Goal: Task Accomplishment & Management: Use online tool/utility

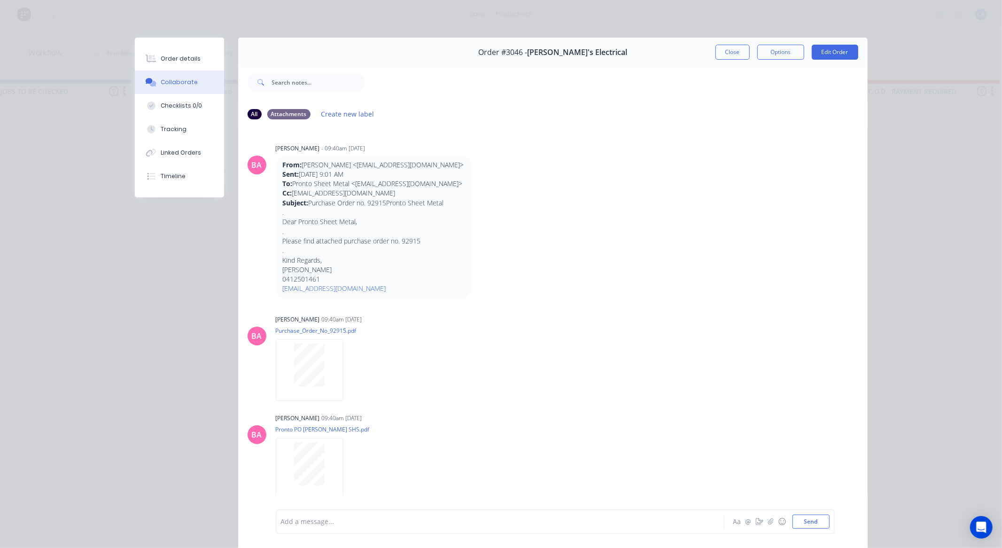
scroll to position [104, 0]
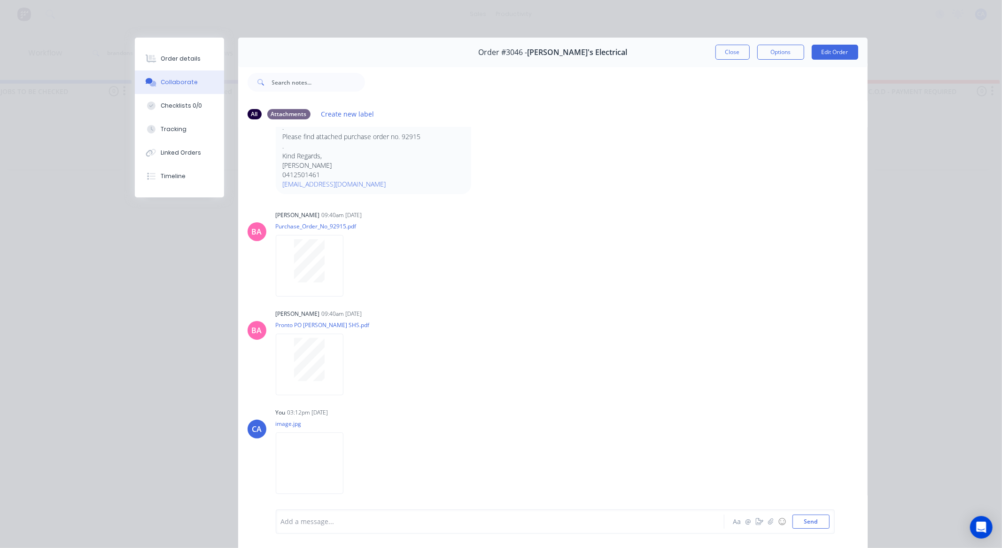
click at [727, 52] on button "Close" at bounding box center [732, 52] width 34 height 15
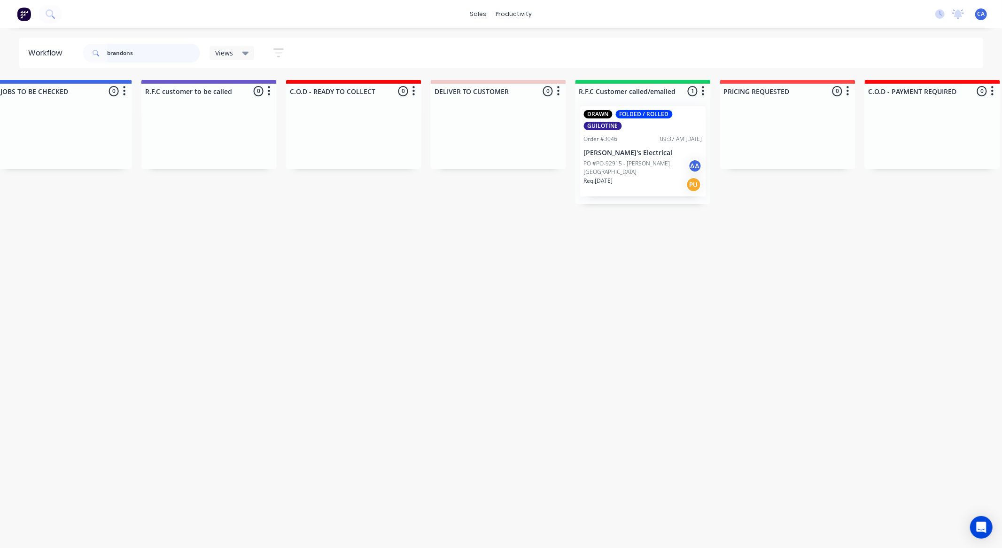
drag, startPoint x: 141, startPoint y: 47, endPoint x: 34, endPoint y: 41, distance: 107.3
click at [36, 41] on header "Workflow brandons Views Save new view None (Default) edit Show/Hide statuses Sh…" at bounding box center [501, 53] width 965 height 31
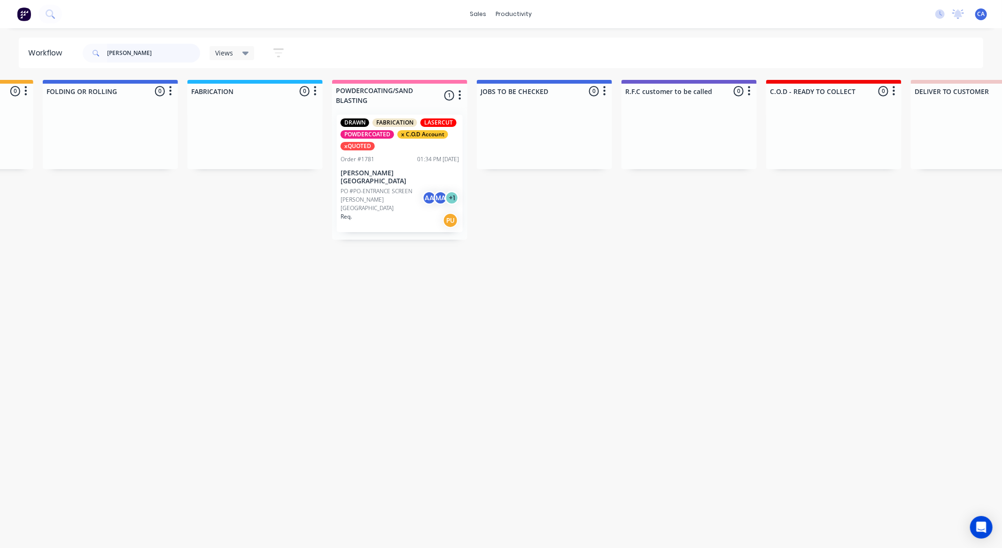
scroll to position [0, 558]
type input "[PERSON_NAME]"
click at [380, 157] on div "Order #1781 01:34 PM [DATE]" at bounding box center [398, 159] width 118 height 8
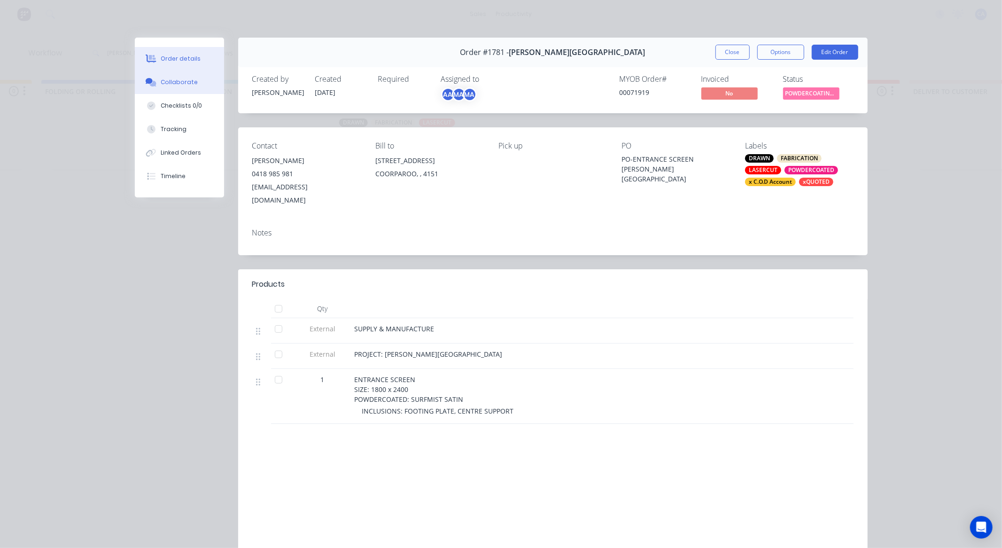
click at [175, 76] on button "Collaborate" at bounding box center [179, 81] width 89 height 23
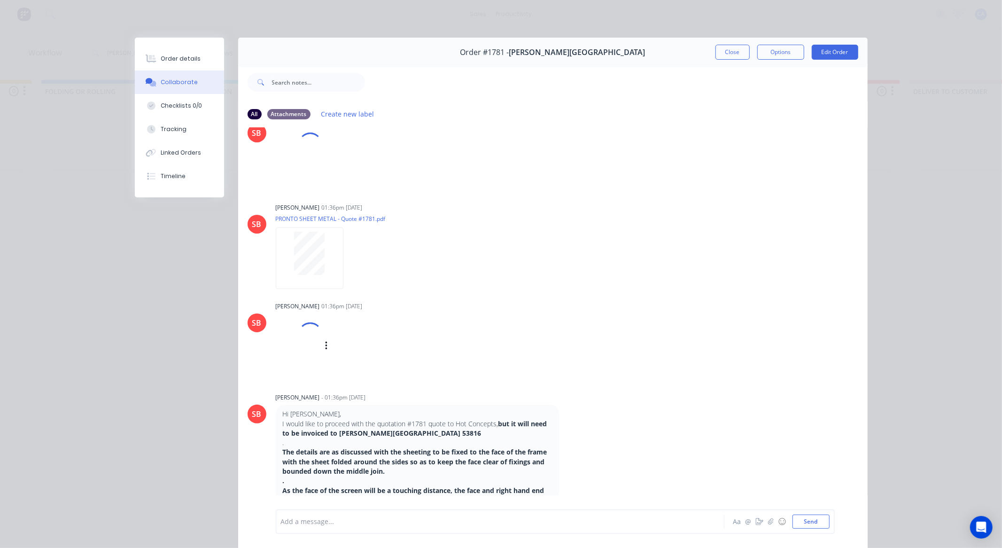
scroll to position [1063, 0]
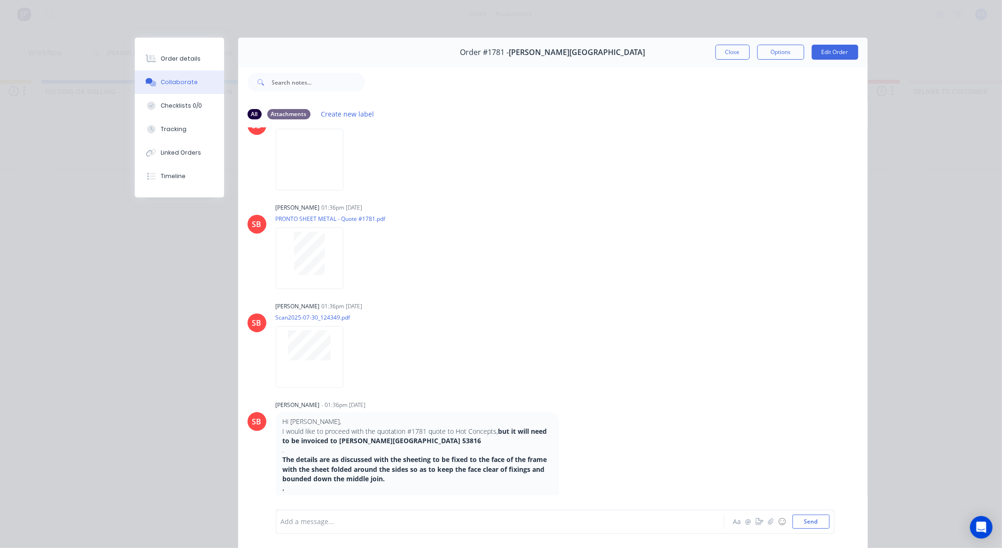
click at [721, 46] on button "Close" at bounding box center [732, 52] width 34 height 15
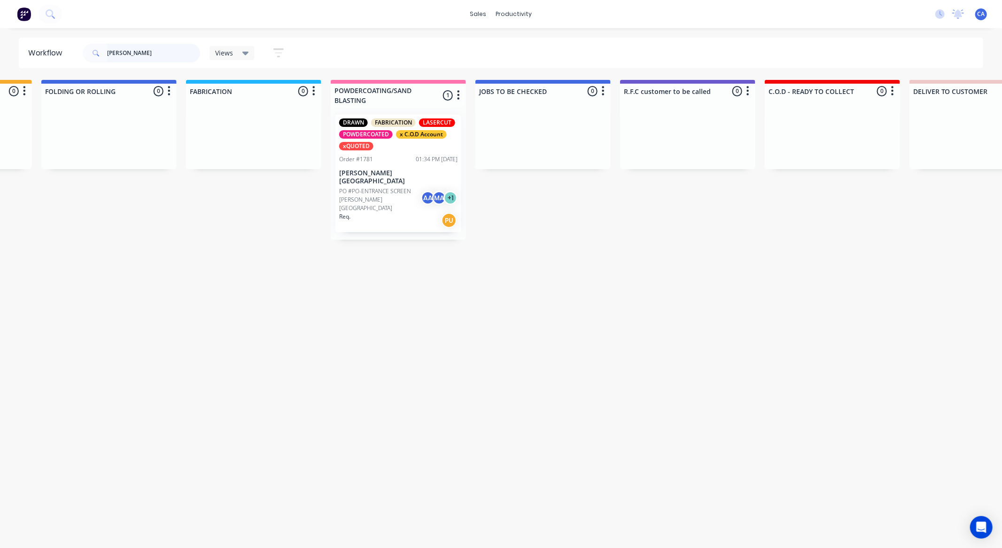
drag, startPoint x: 148, startPoint y: 51, endPoint x: 73, endPoint y: 68, distance: 77.0
click at [83, 66] on div "[PERSON_NAME]" at bounding box center [141, 53] width 117 height 28
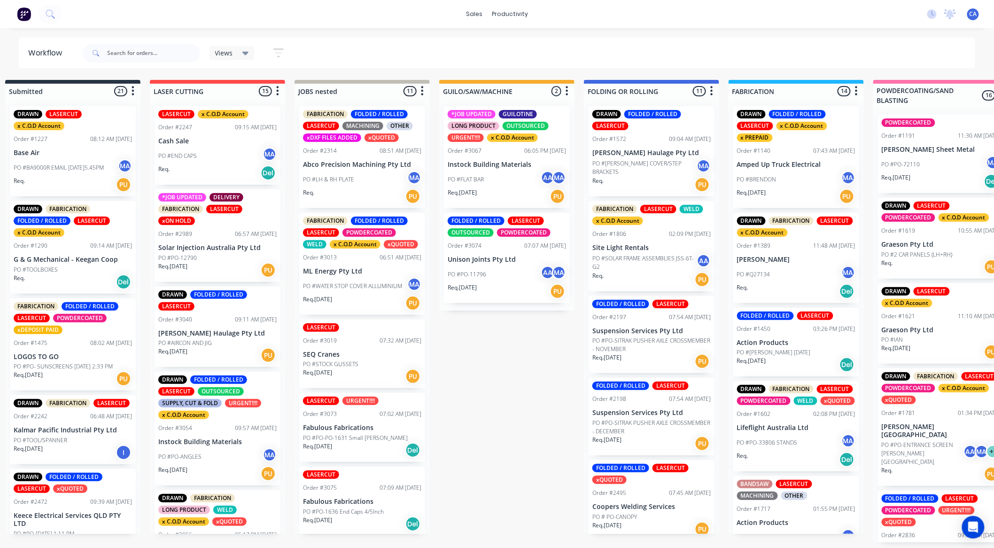
scroll to position [0, 33]
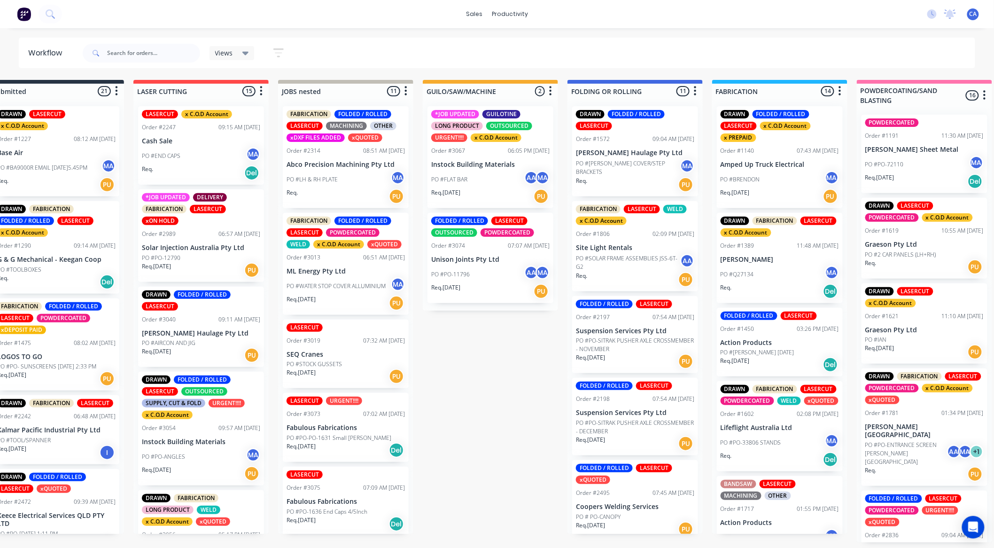
drag, startPoint x: 555, startPoint y: 308, endPoint x: 608, endPoint y: 283, distance: 58.2
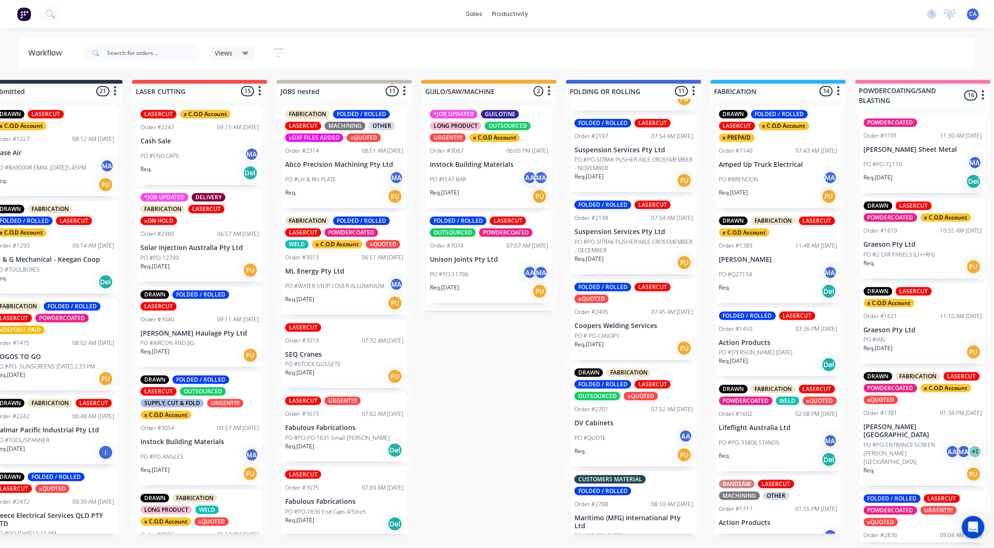
scroll to position [0, 0]
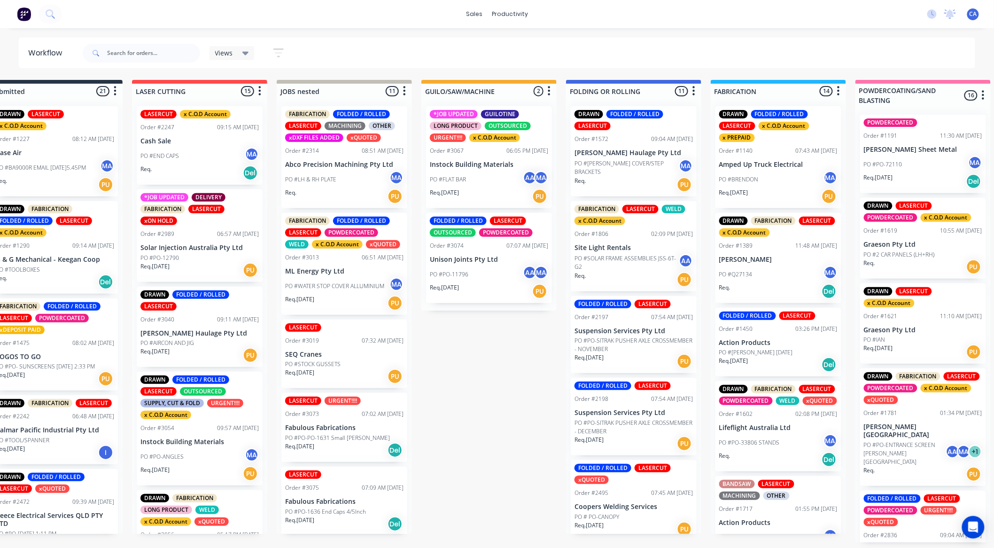
click at [470, 297] on div "Req. [DATE] PU" at bounding box center [489, 291] width 118 height 16
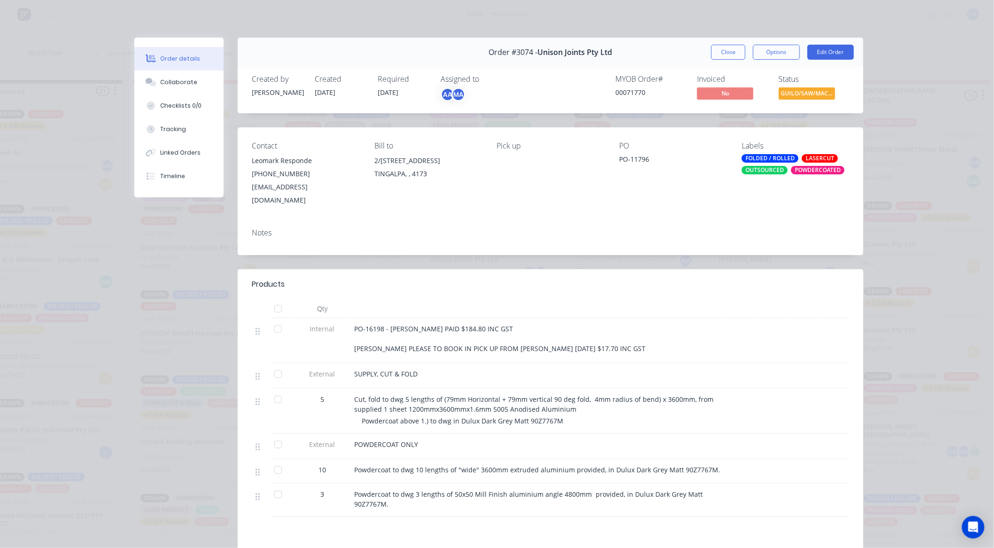
scroll to position [154, 0]
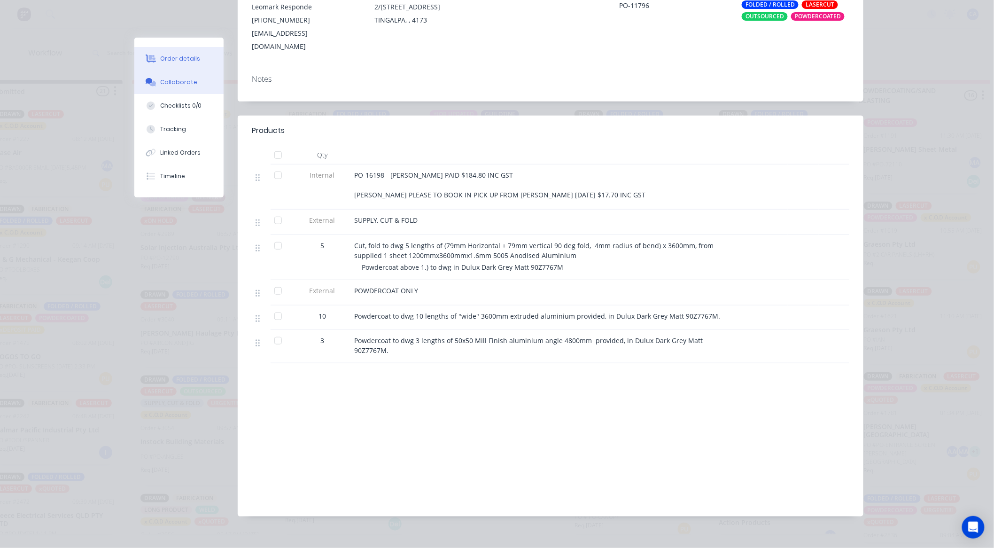
click at [171, 77] on button "Collaborate" at bounding box center [178, 81] width 89 height 23
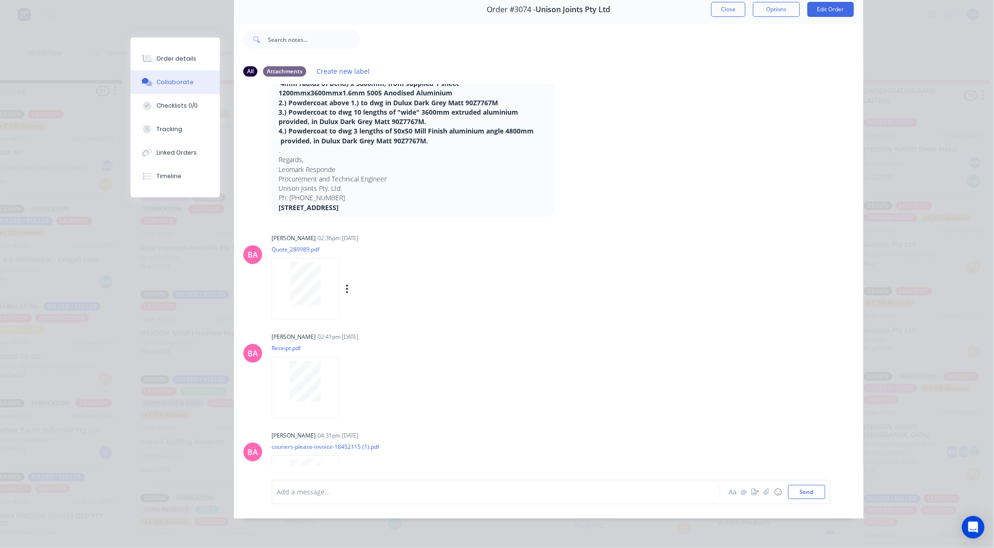
scroll to position [224, 0]
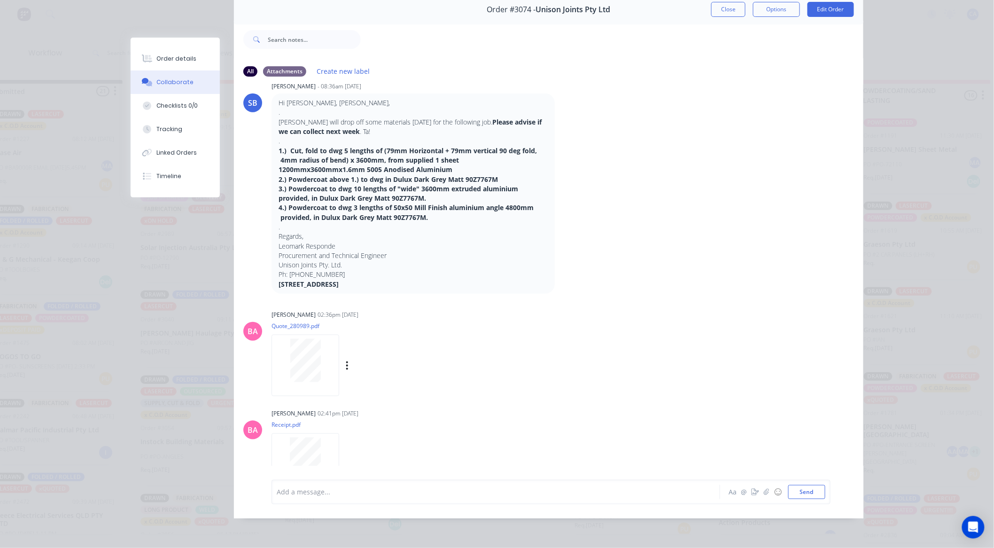
click at [317, 348] on div at bounding box center [305, 360] width 59 height 43
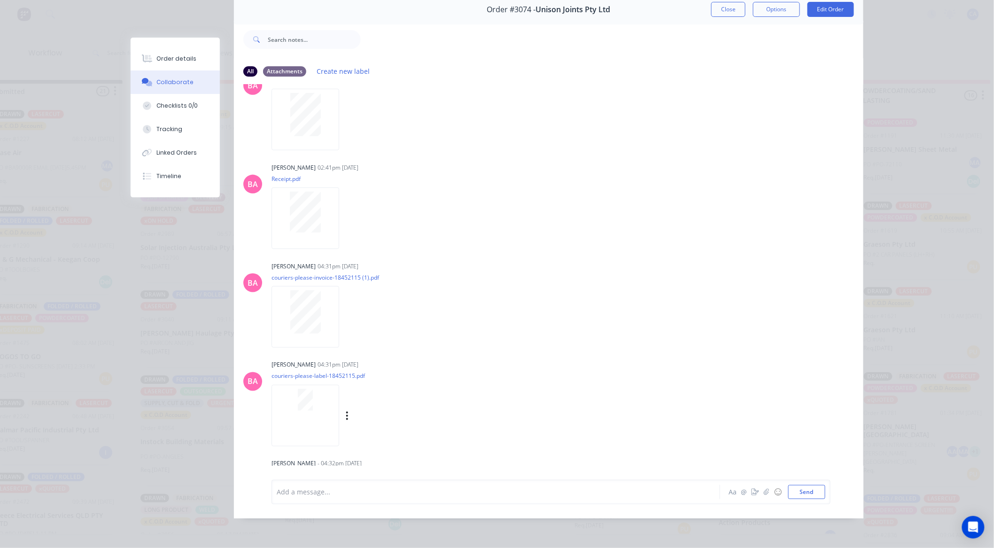
scroll to position [485, 0]
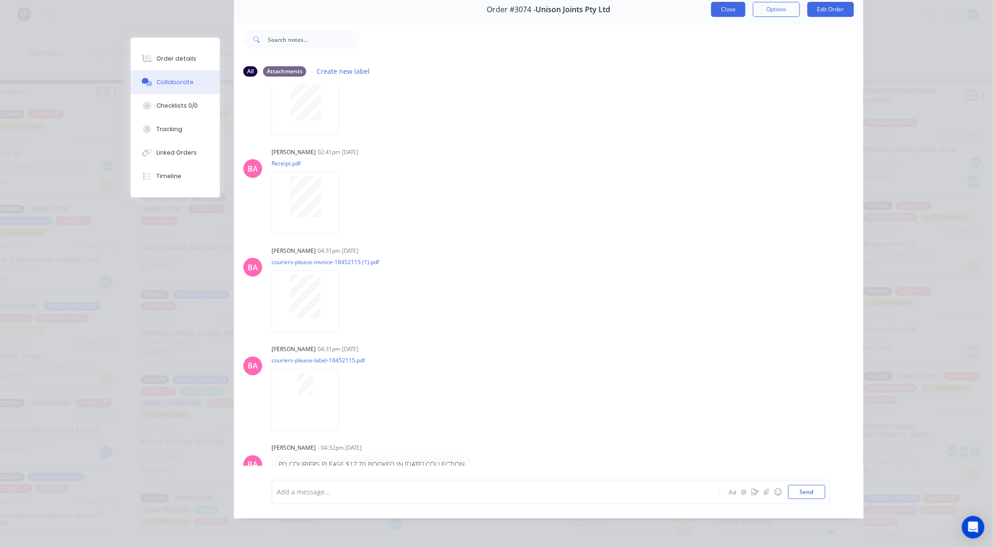
click at [724, 3] on button "Close" at bounding box center [728, 9] width 34 height 15
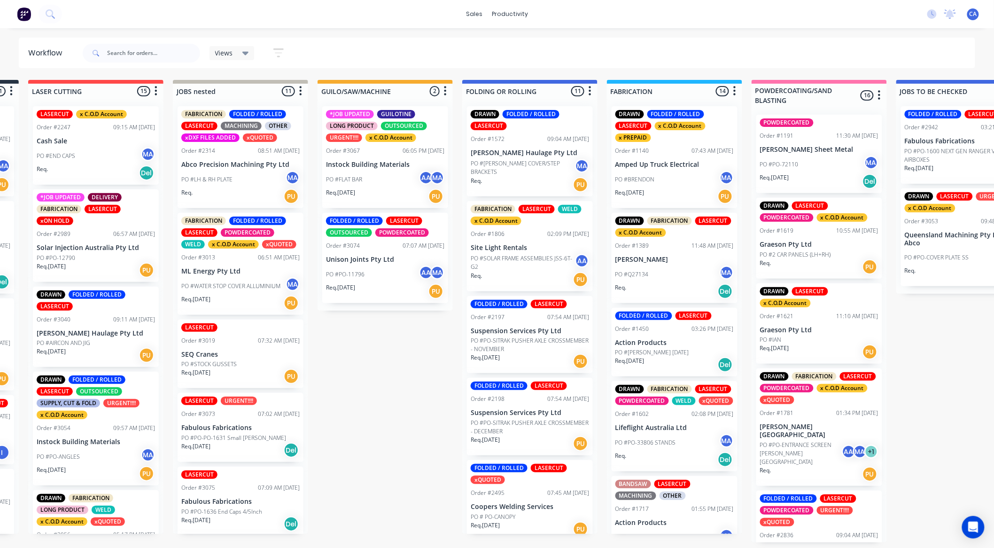
drag, startPoint x: 504, startPoint y: 320, endPoint x: 550, endPoint y: 317, distance: 46.6
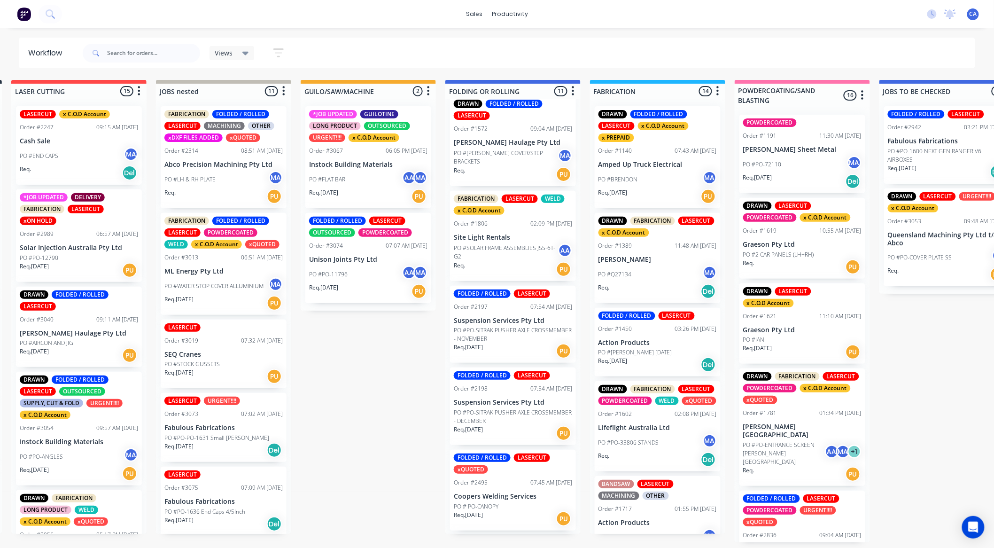
scroll to position [12, 0]
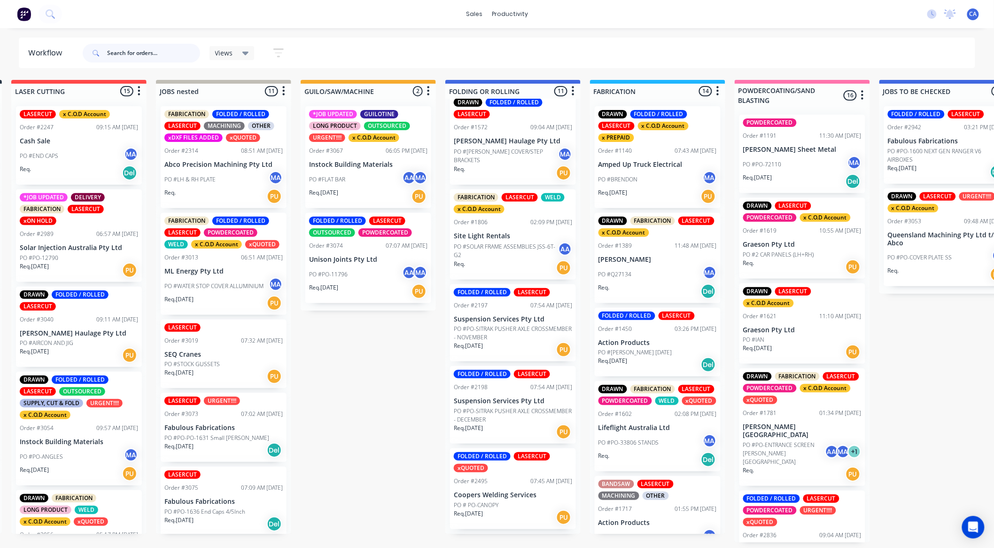
click at [121, 56] on input "text" at bounding box center [153, 53] width 93 height 19
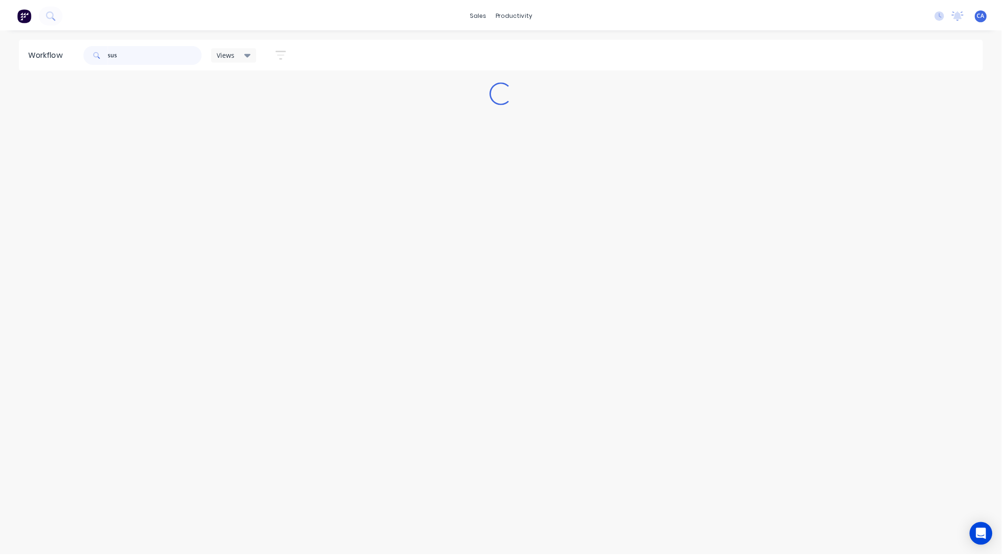
scroll to position [0, 0]
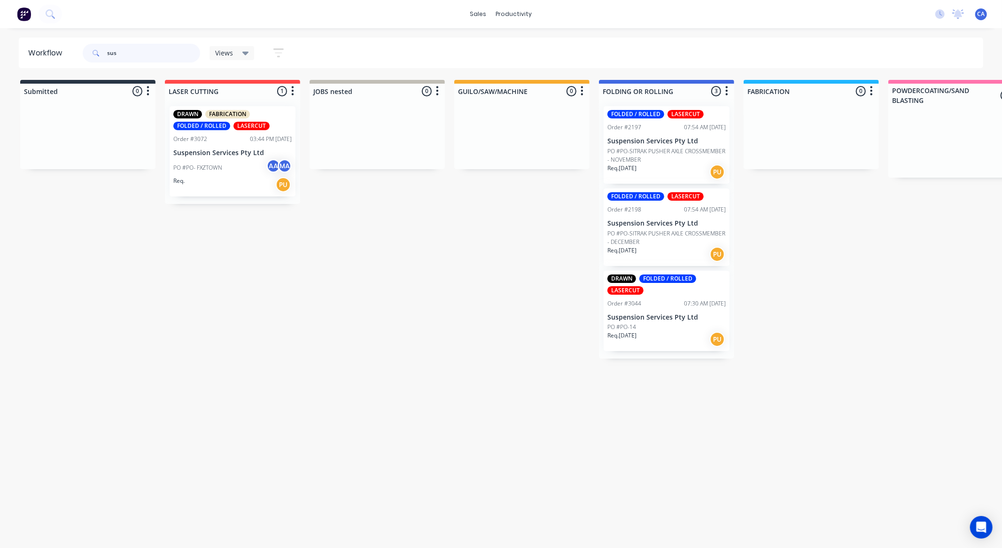
type input "sus"
click at [673, 334] on div "Req. [DATE] PU" at bounding box center [666, 339] width 118 height 16
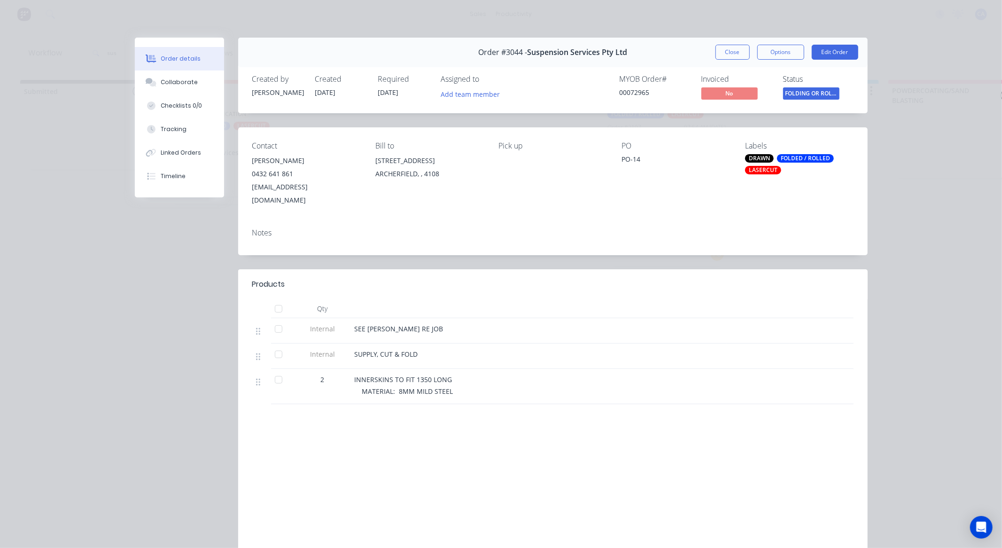
click at [168, 60] on div "Order details" at bounding box center [181, 58] width 40 height 8
click at [175, 127] on div "Tracking" at bounding box center [174, 129] width 26 height 8
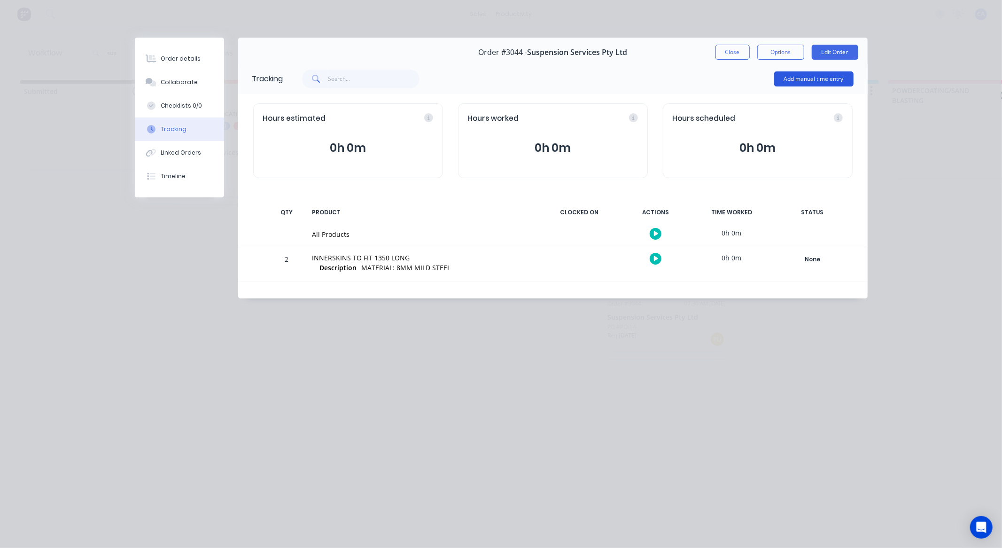
click at [808, 86] on button "Add manual time entry" at bounding box center [813, 78] width 79 height 15
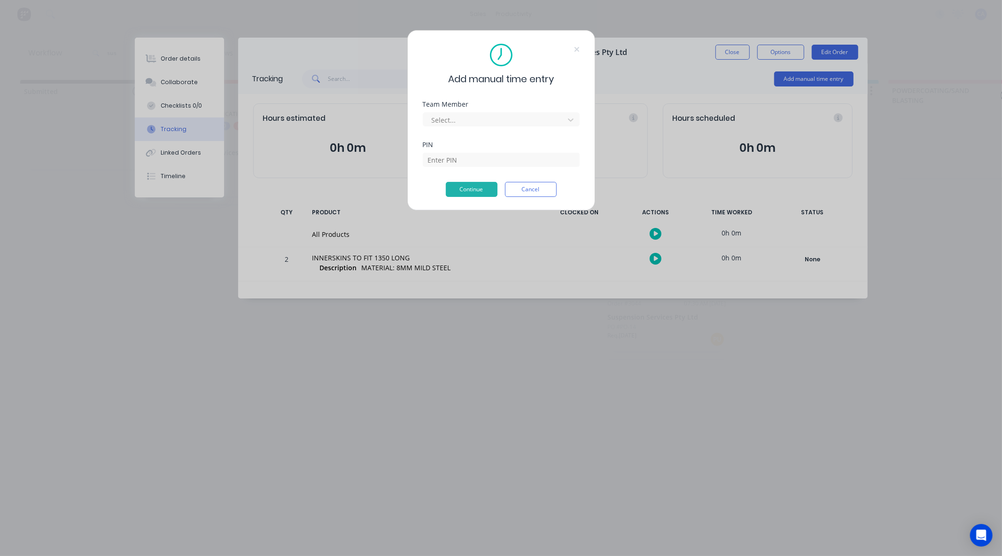
click at [806, 78] on div "Add manual time entry Team Member Select... PIN Continue Cancel" at bounding box center [501, 278] width 1002 height 556
click at [433, 115] on div at bounding box center [495, 120] width 129 height 12
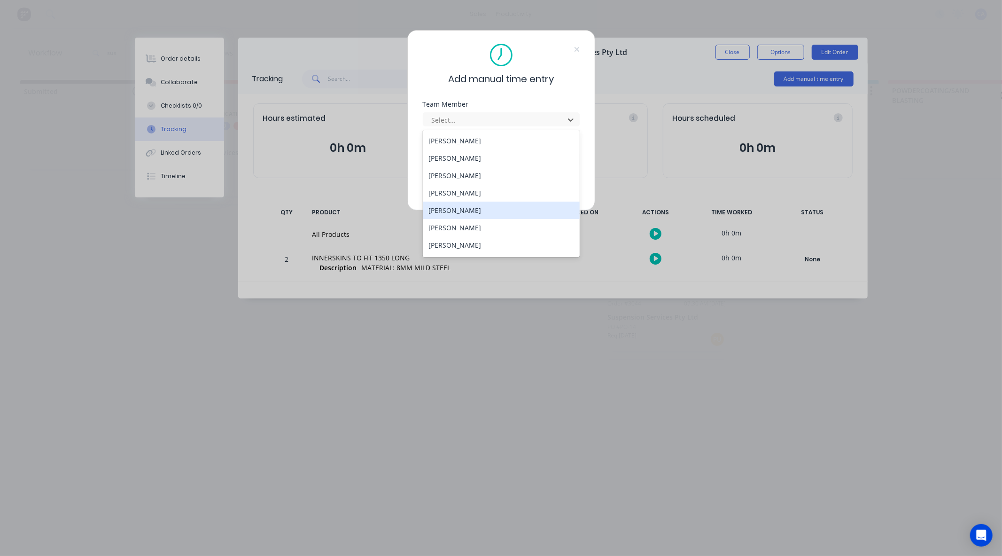
click at [446, 212] on div "[PERSON_NAME]" at bounding box center [501, 210] width 157 height 17
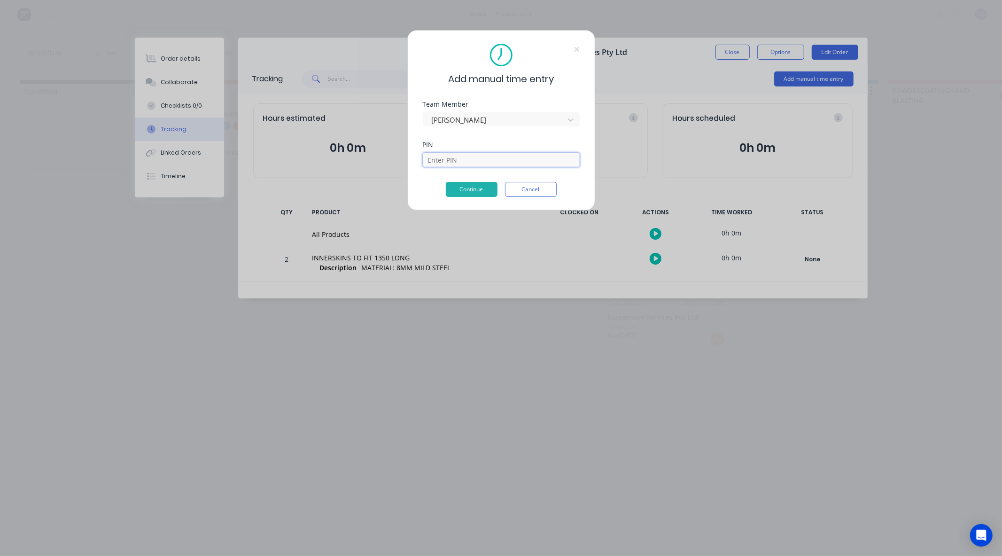
click at [453, 161] on input at bounding box center [501, 160] width 157 height 14
type input "3699"
click at [474, 190] on button "Continue" at bounding box center [472, 189] width 52 height 15
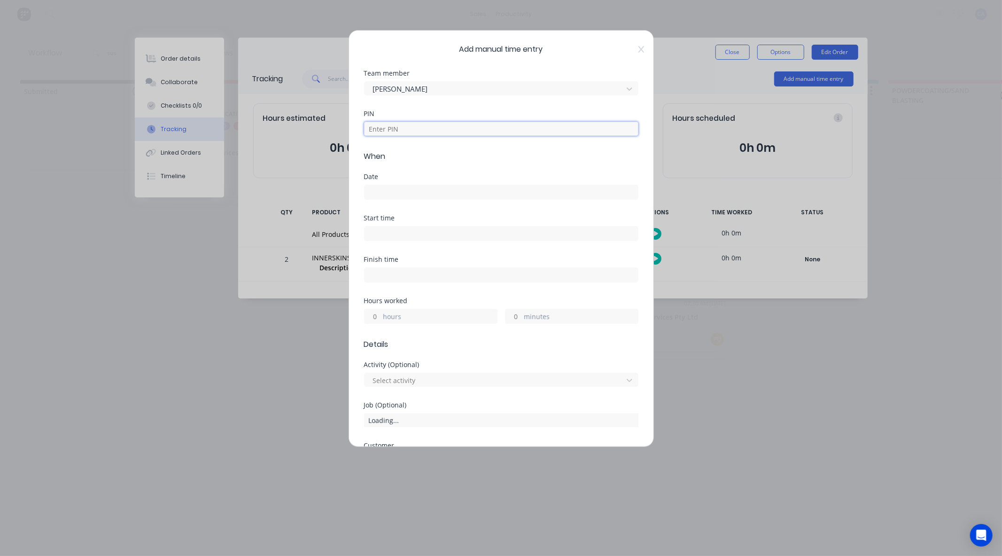
drag, startPoint x: 393, startPoint y: 130, endPoint x: 402, endPoint y: 130, distance: 9.4
click at [393, 130] on input at bounding box center [501, 129] width 274 height 14
type input "3699"
click at [396, 198] on label at bounding box center [501, 192] width 274 height 15
click at [396, 198] on input at bounding box center [500, 192] width 273 height 14
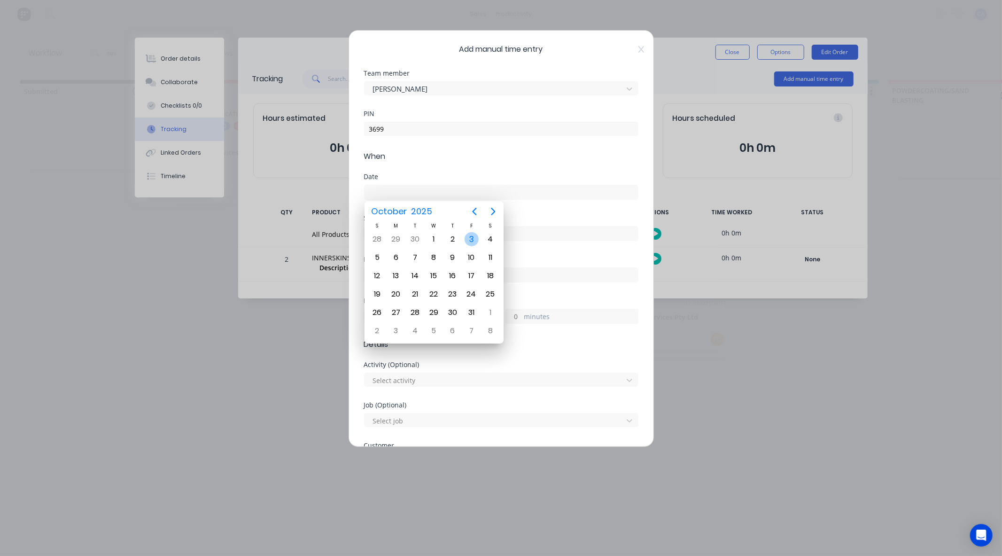
click at [468, 241] on div "3" at bounding box center [472, 239] width 14 height 14
type input "[DATE]"
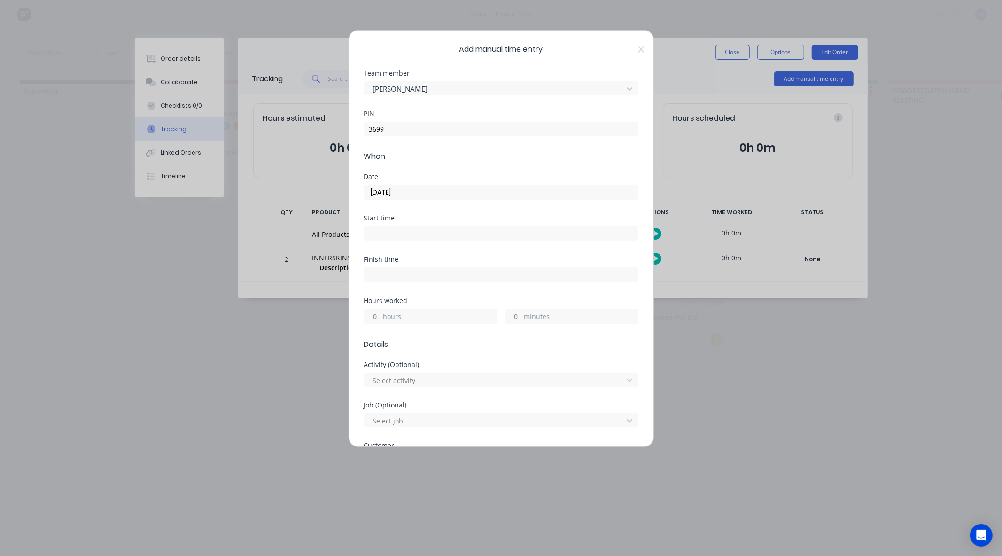
click at [512, 318] on input "minutes" at bounding box center [513, 316] width 16 height 14
type input "30"
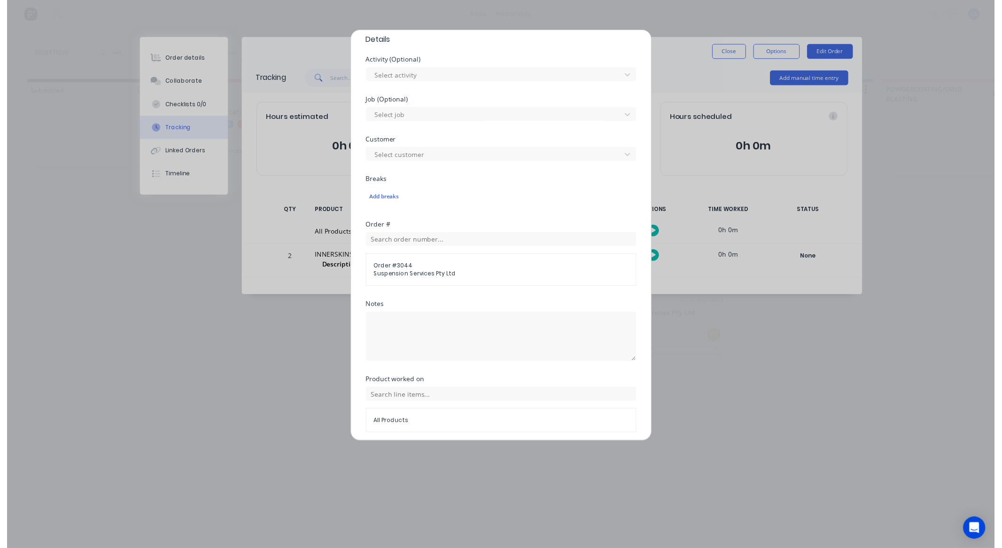
scroll to position [340, 0]
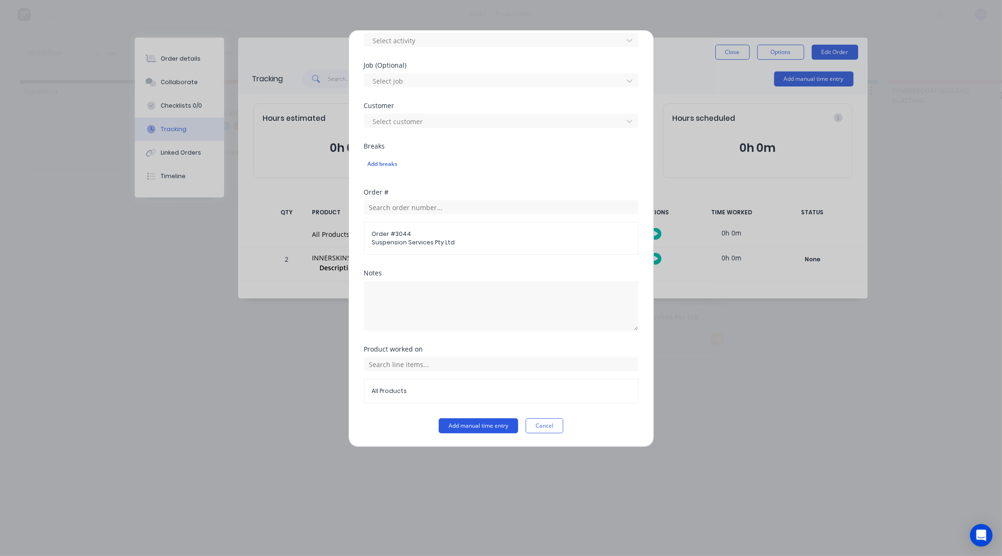
click at [476, 430] on button "Add manual time entry" at bounding box center [478, 425] width 79 height 15
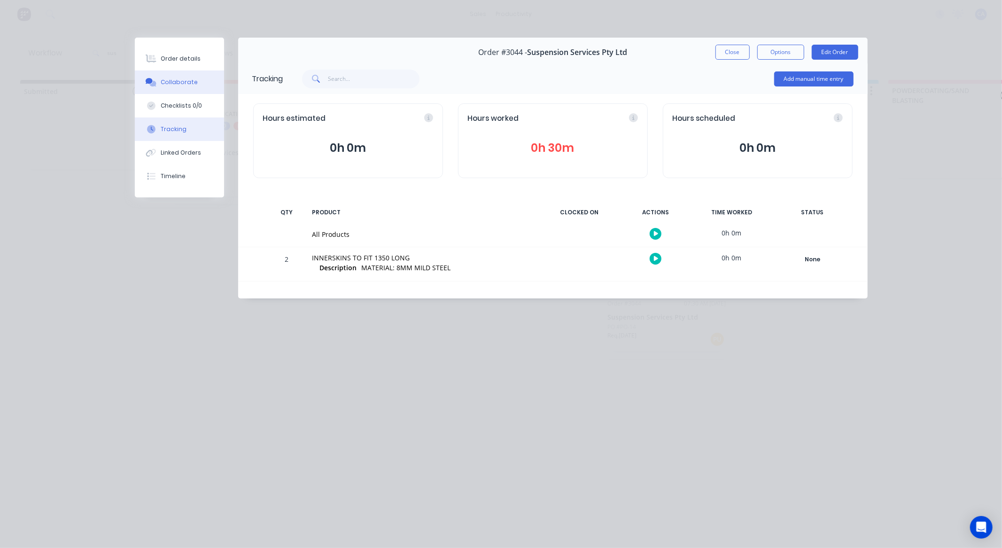
click at [189, 81] on div "Collaborate" at bounding box center [179, 82] width 37 height 8
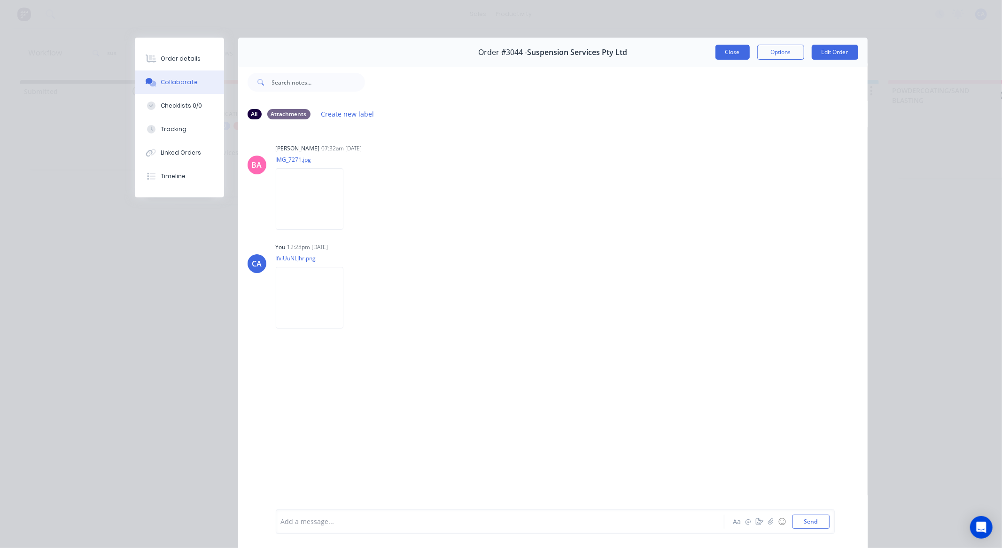
click at [717, 53] on button "Close" at bounding box center [732, 52] width 34 height 15
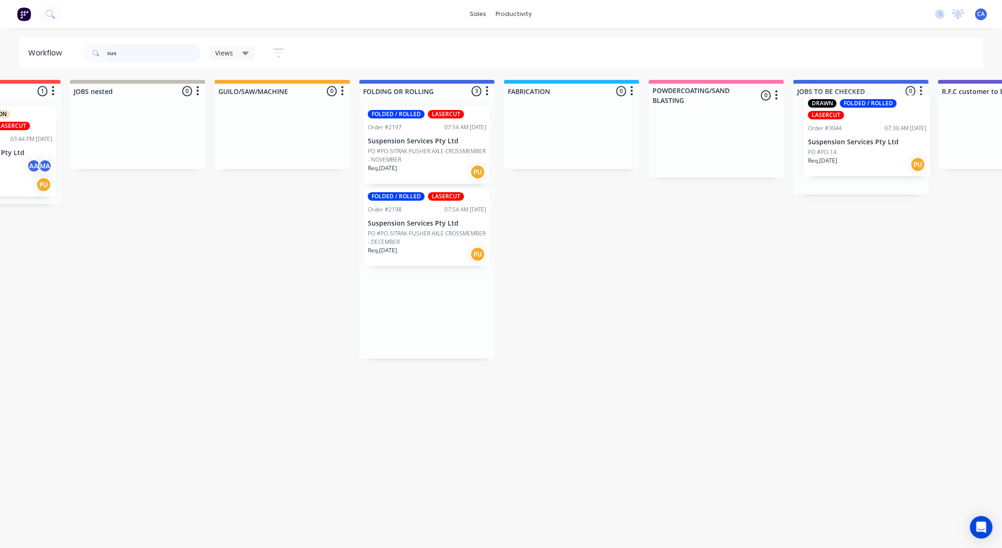
drag, startPoint x: 645, startPoint y: 326, endPoint x: 837, endPoint y: 147, distance: 261.5
click at [853, 146] on div "Submitted 0 Sort By Created date Required date Order number Customer name Most …" at bounding box center [1013, 219] width 2520 height 279
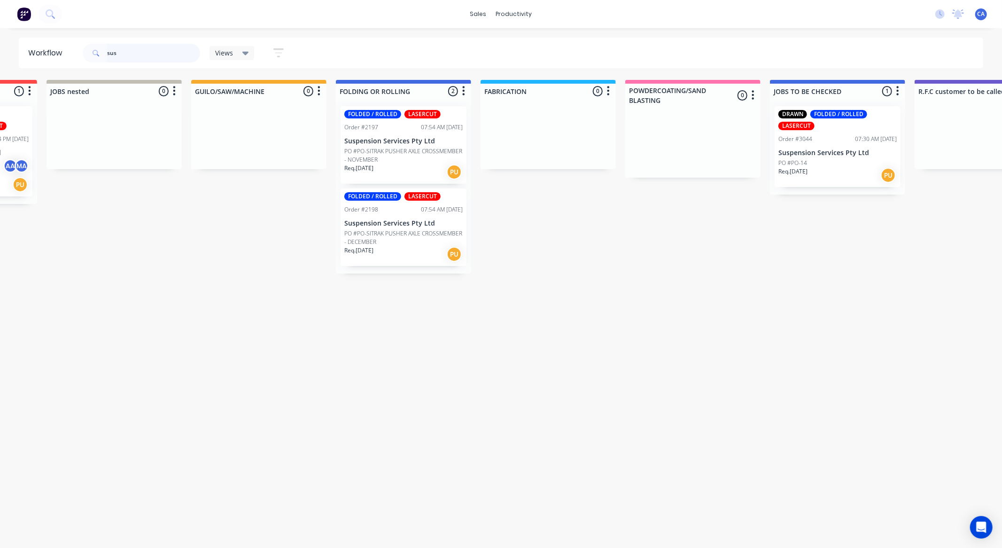
drag, startPoint x: 130, startPoint y: 48, endPoint x: 0, endPoint y: 27, distance: 131.4
click at [0, 59] on div "Workflow sus Views Save new view None (Default) edit Show/Hide statuses Show li…" at bounding box center [501, 53] width 1002 height 31
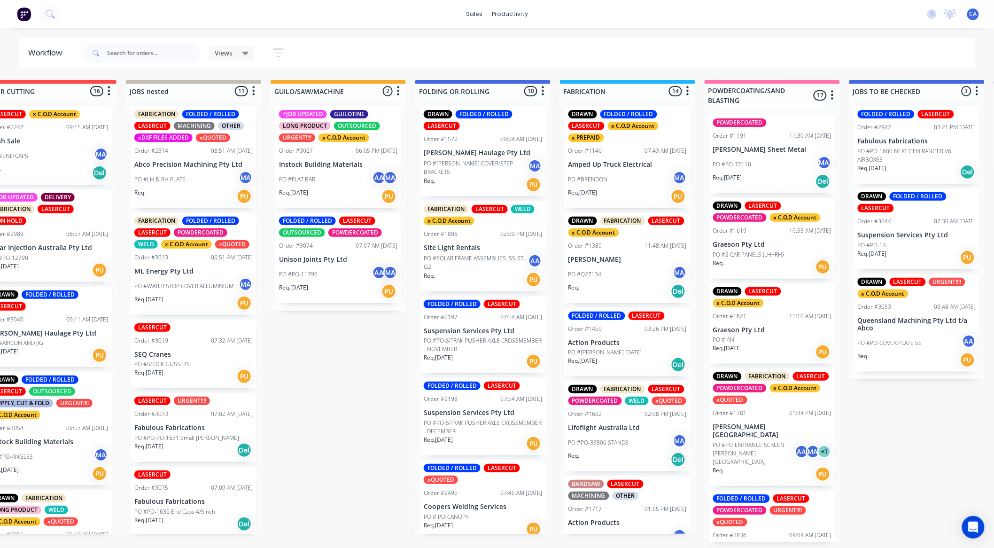
scroll to position [1, 262]
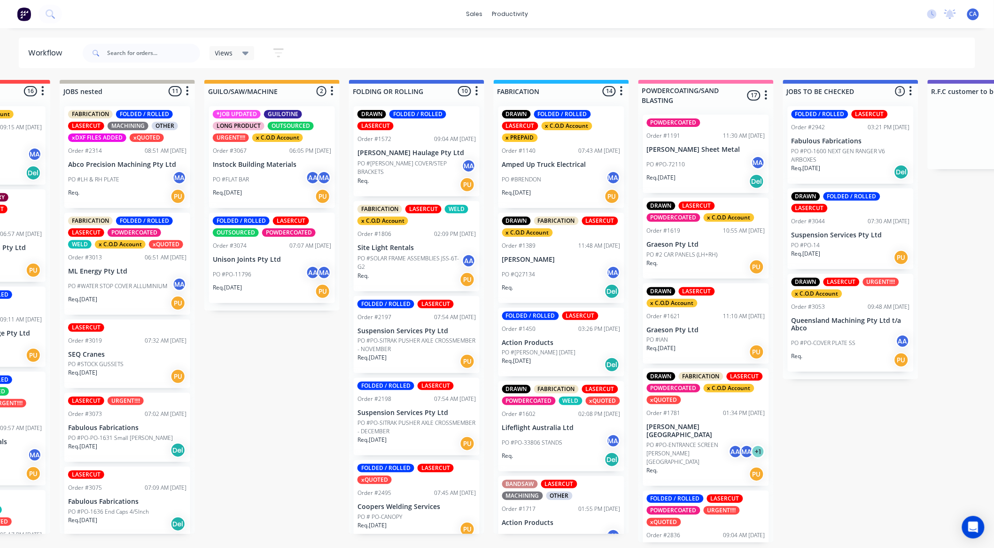
drag, startPoint x: 718, startPoint y: 157, endPoint x: 757, endPoint y: 158, distance: 39.5
